Goal: Navigation & Orientation: Find specific page/section

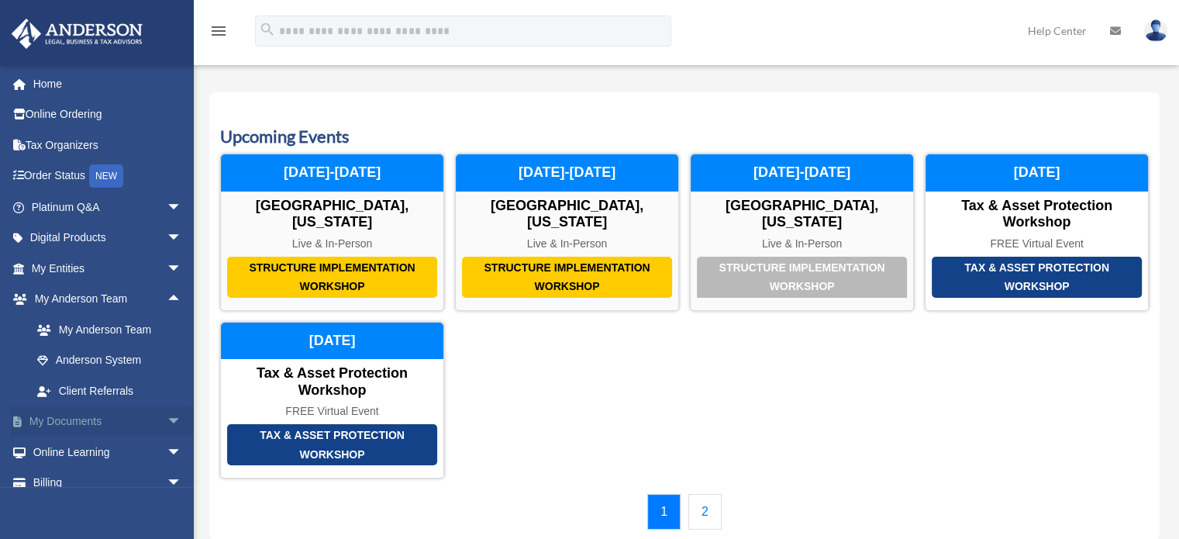
click at [167, 423] on span "arrow_drop_down" at bounding box center [182, 422] width 31 height 32
click at [114, 121] on link "Online Ordering" at bounding box center [108, 114] width 195 height 31
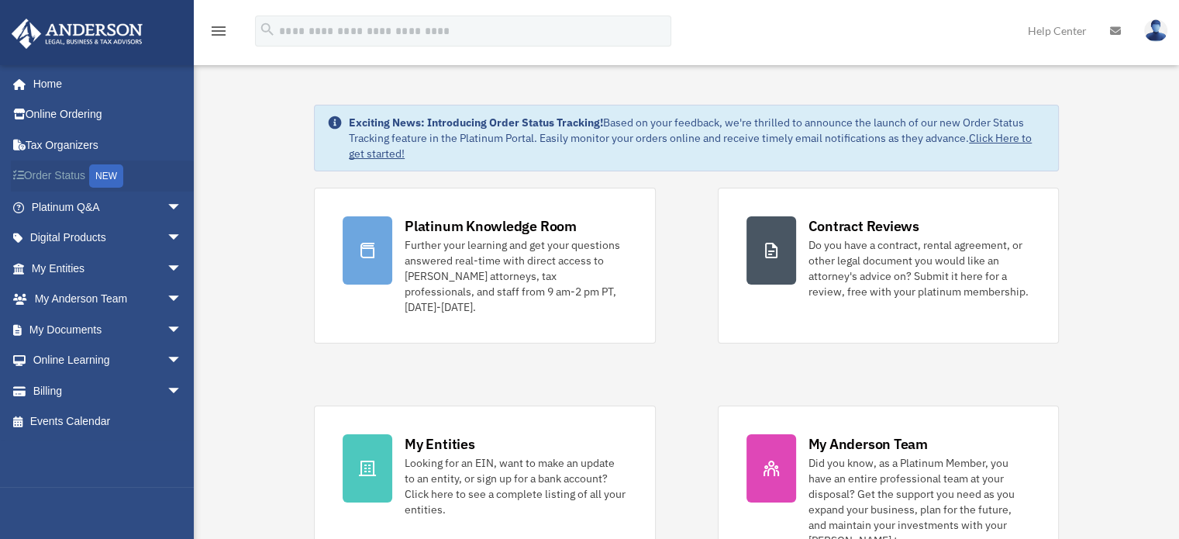
click at [98, 174] on div "NEW" at bounding box center [106, 175] width 34 height 23
